Goal: Task Accomplishment & Management: Manage account settings

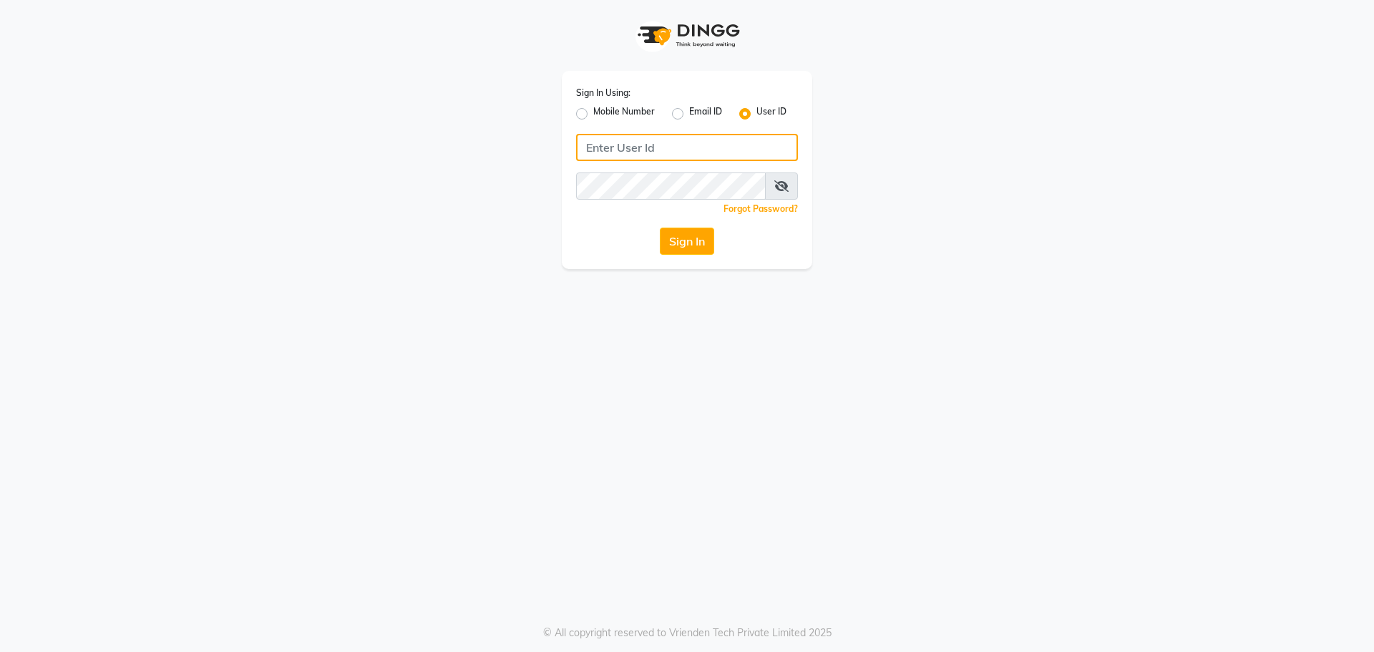
click at [666, 143] on input "Username" at bounding box center [687, 147] width 222 height 27
click at [593, 110] on label "Mobile Number" at bounding box center [624, 113] width 62 height 17
click at [593, 110] on input "Mobile Number" at bounding box center [597, 109] width 9 height 9
radio input "true"
radio input "false"
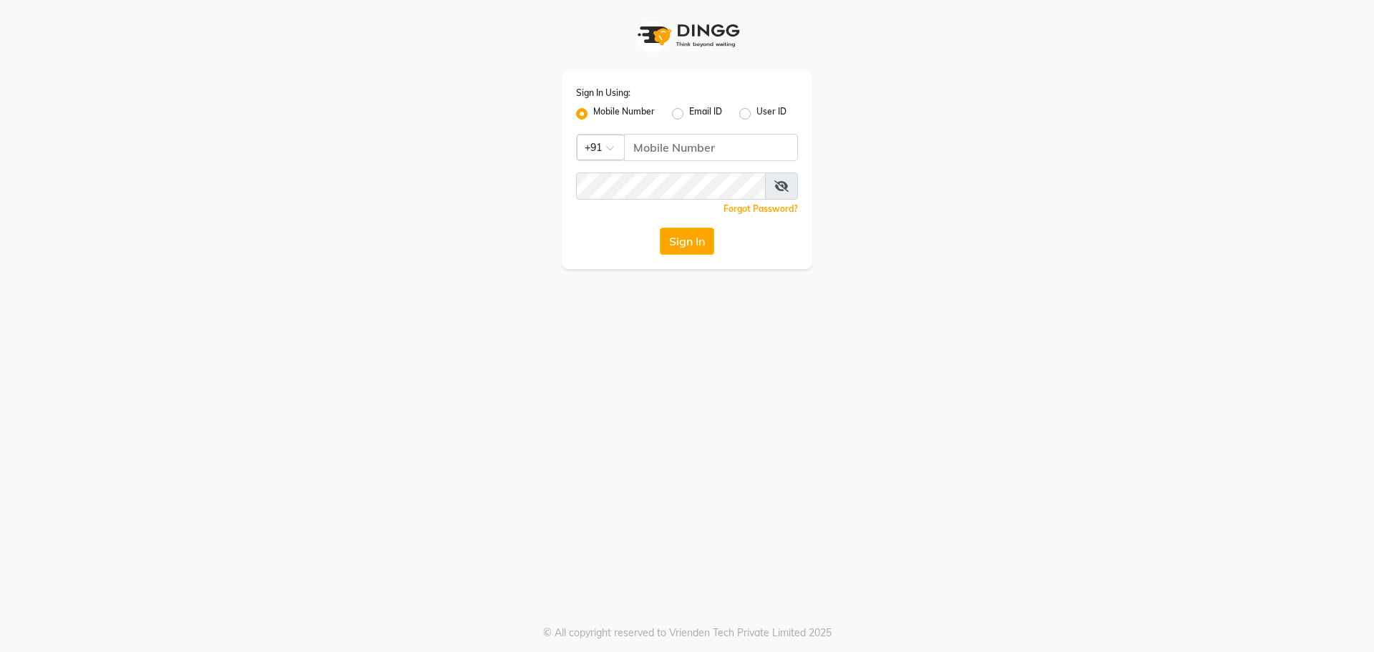
click at [673, 145] on div "Sign In Using: Mobile Number Email ID User ID Country Code × +91 Remember me Fo…" at bounding box center [687, 170] width 250 height 198
click at [894, 187] on div "Sign In Using: Mobile Number Email ID User ID Country Code × +91 Remember me Fo…" at bounding box center [687, 134] width 816 height 269
click at [687, 149] on input "Username" at bounding box center [711, 147] width 174 height 27
type input "8928915704"
click at [693, 230] on button "Sign In" at bounding box center [687, 241] width 54 height 27
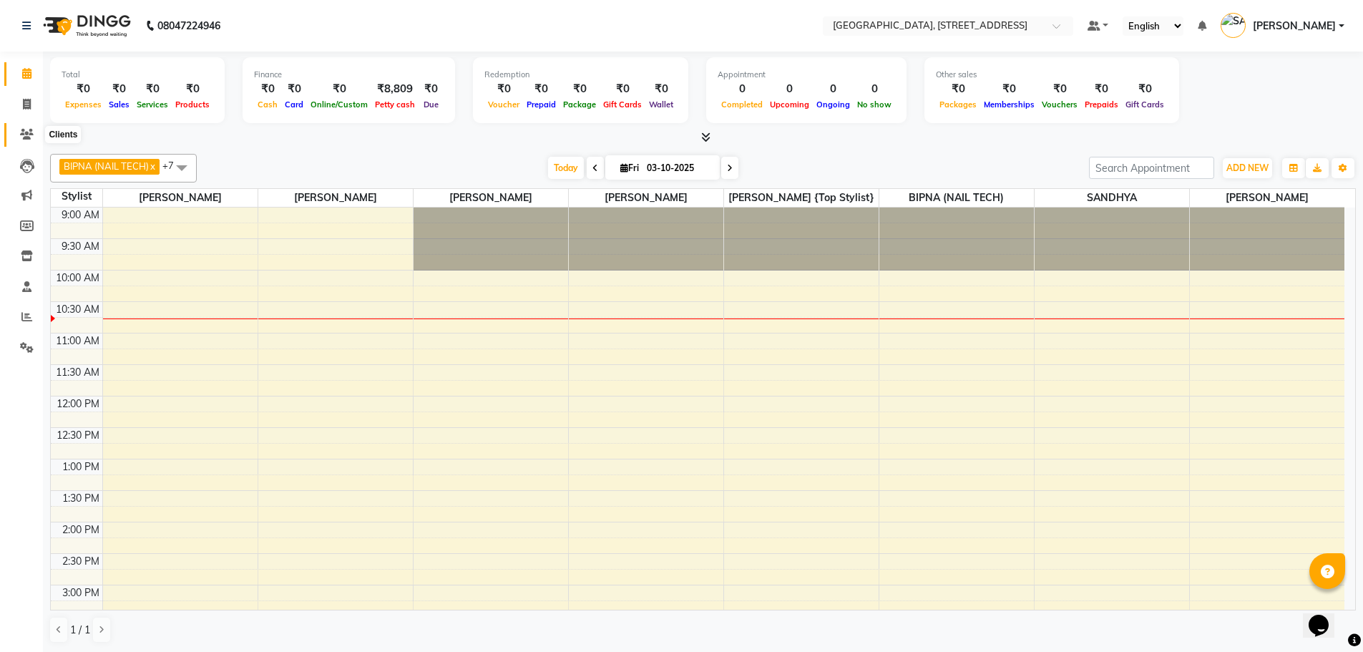
click at [29, 134] on icon at bounding box center [27, 134] width 14 height 11
